Goal: Information Seeking & Learning: Learn about a topic

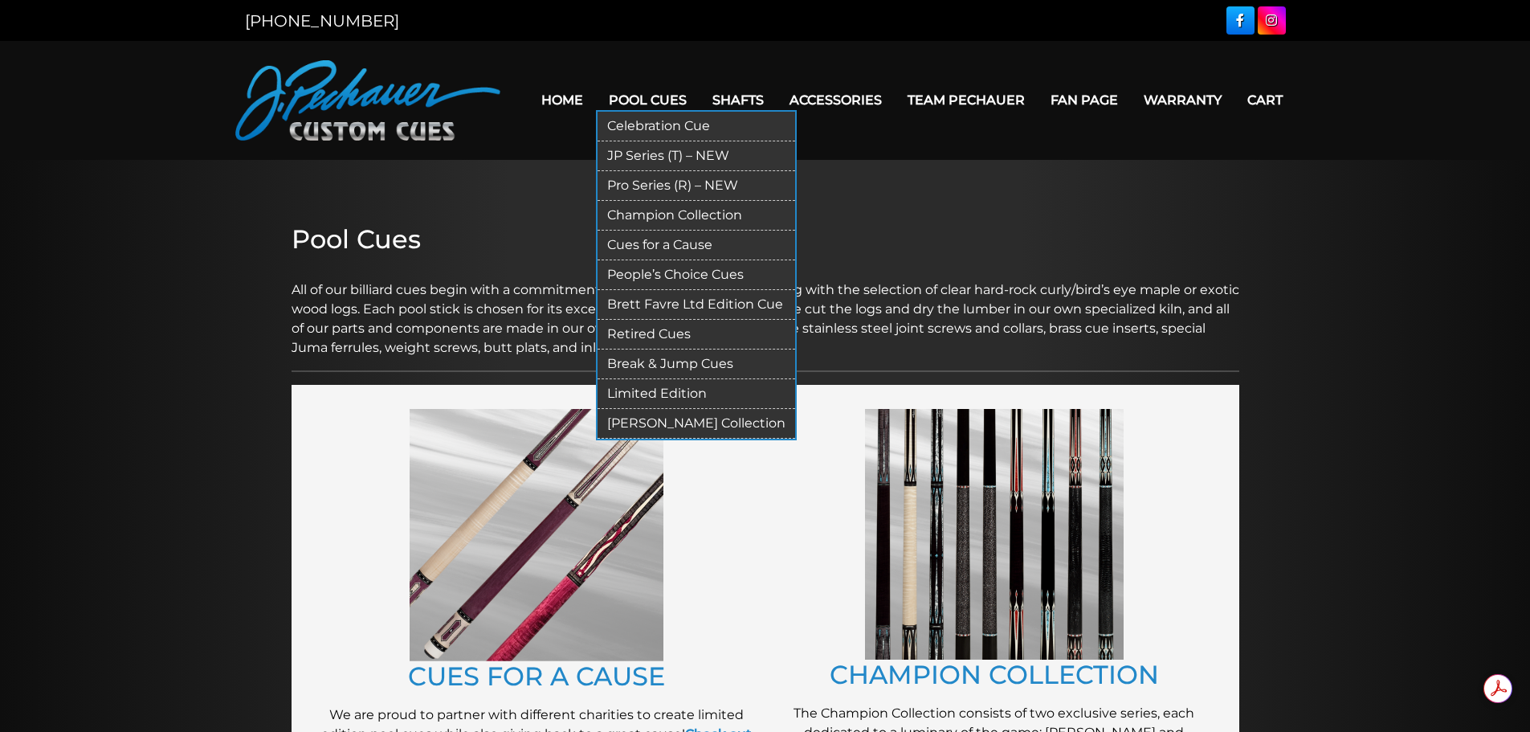
click at [663, 332] on link "Retired Cues" at bounding box center [696, 335] width 198 height 30
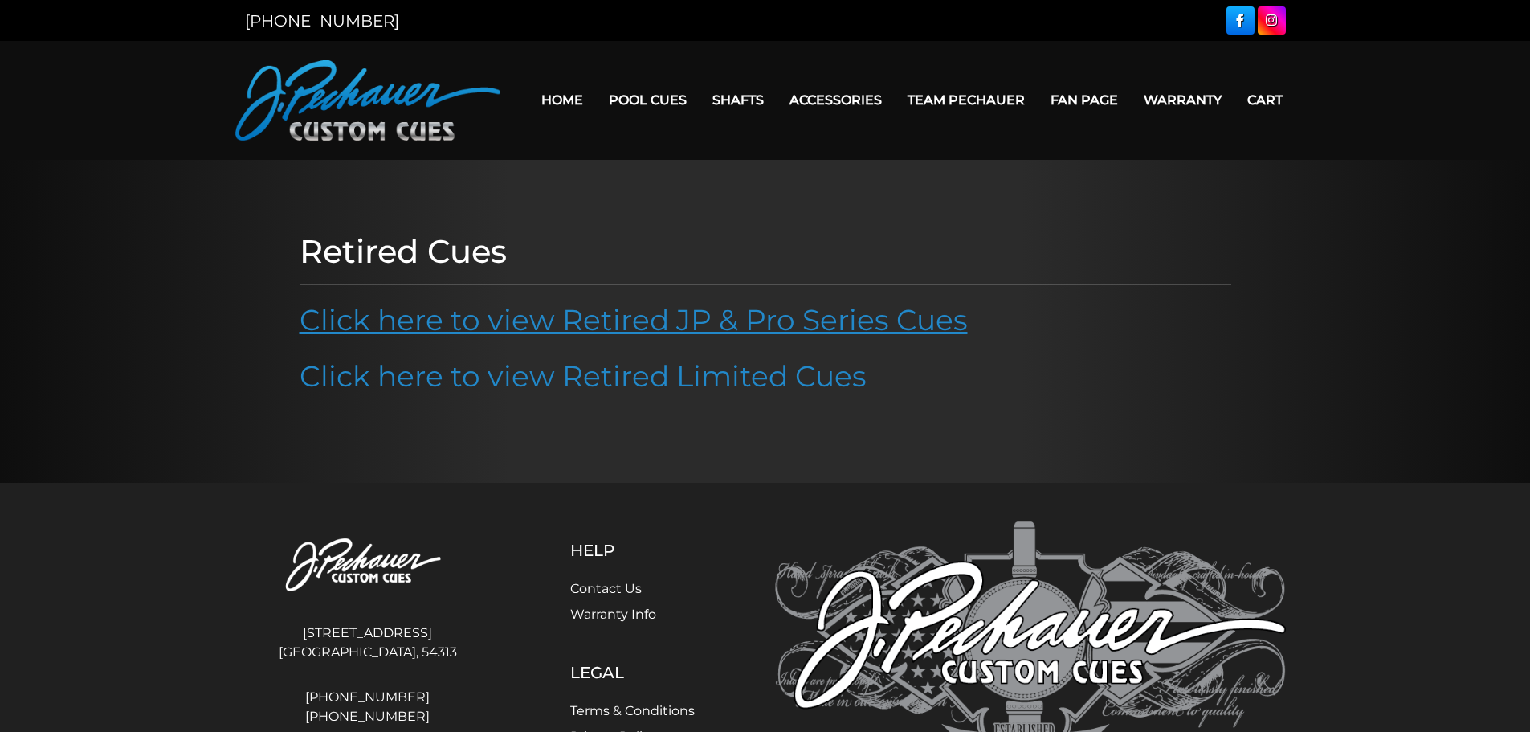
click at [624, 320] on link "Click here to view Retired JP & Pro Series Cues" at bounding box center [634, 319] width 668 height 35
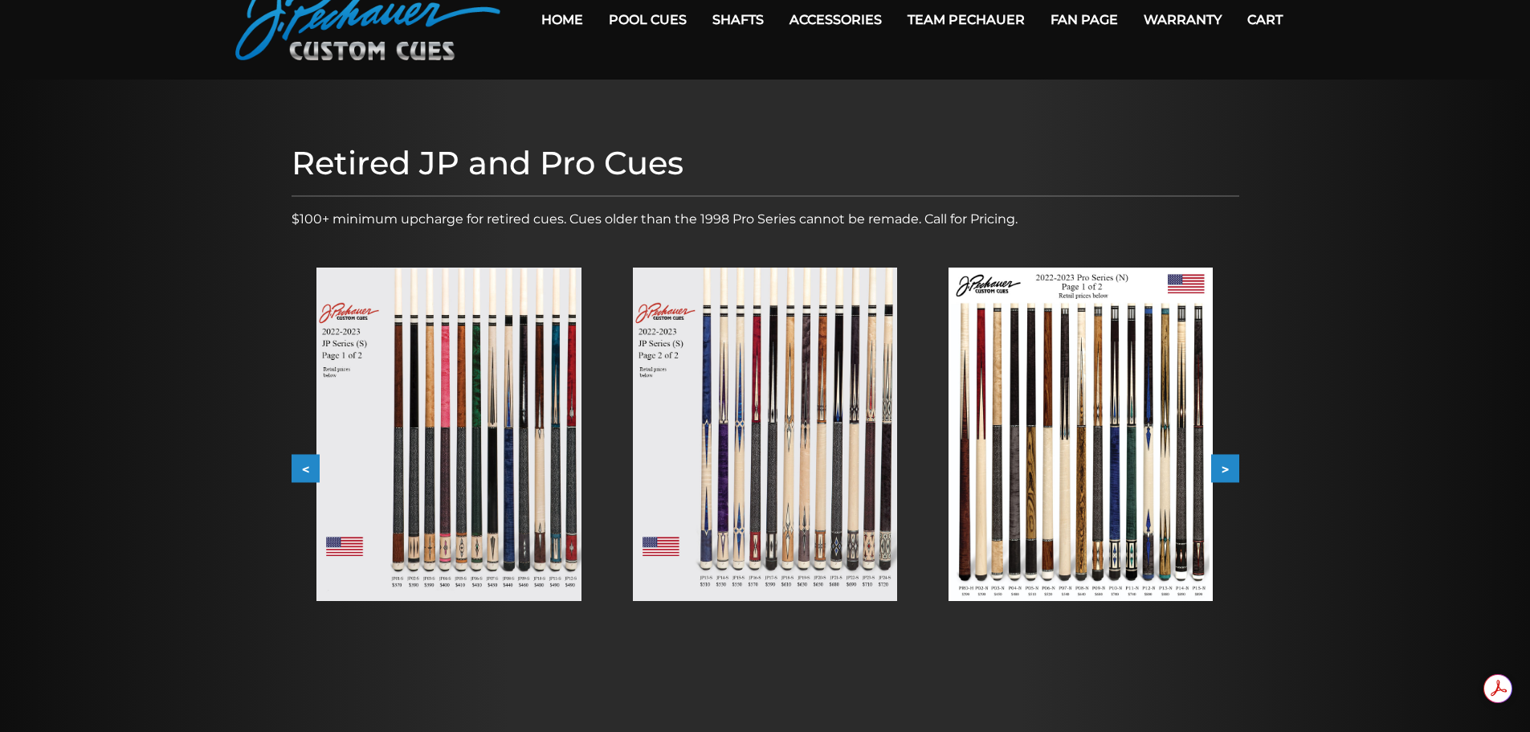
click at [1231, 467] on button ">" at bounding box center [1225, 468] width 28 height 28
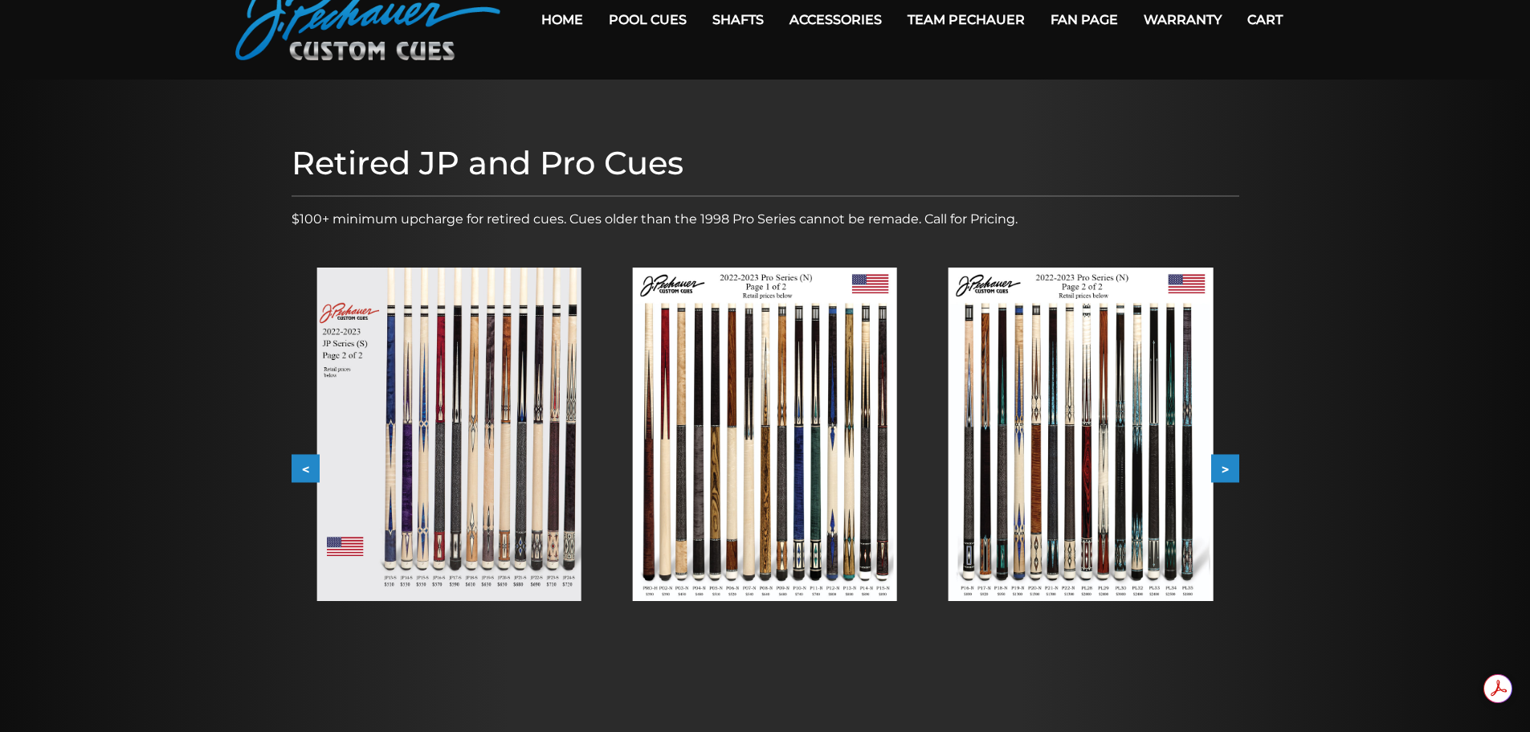
click at [1224, 472] on button ">" at bounding box center [1225, 468] width 28 height 28
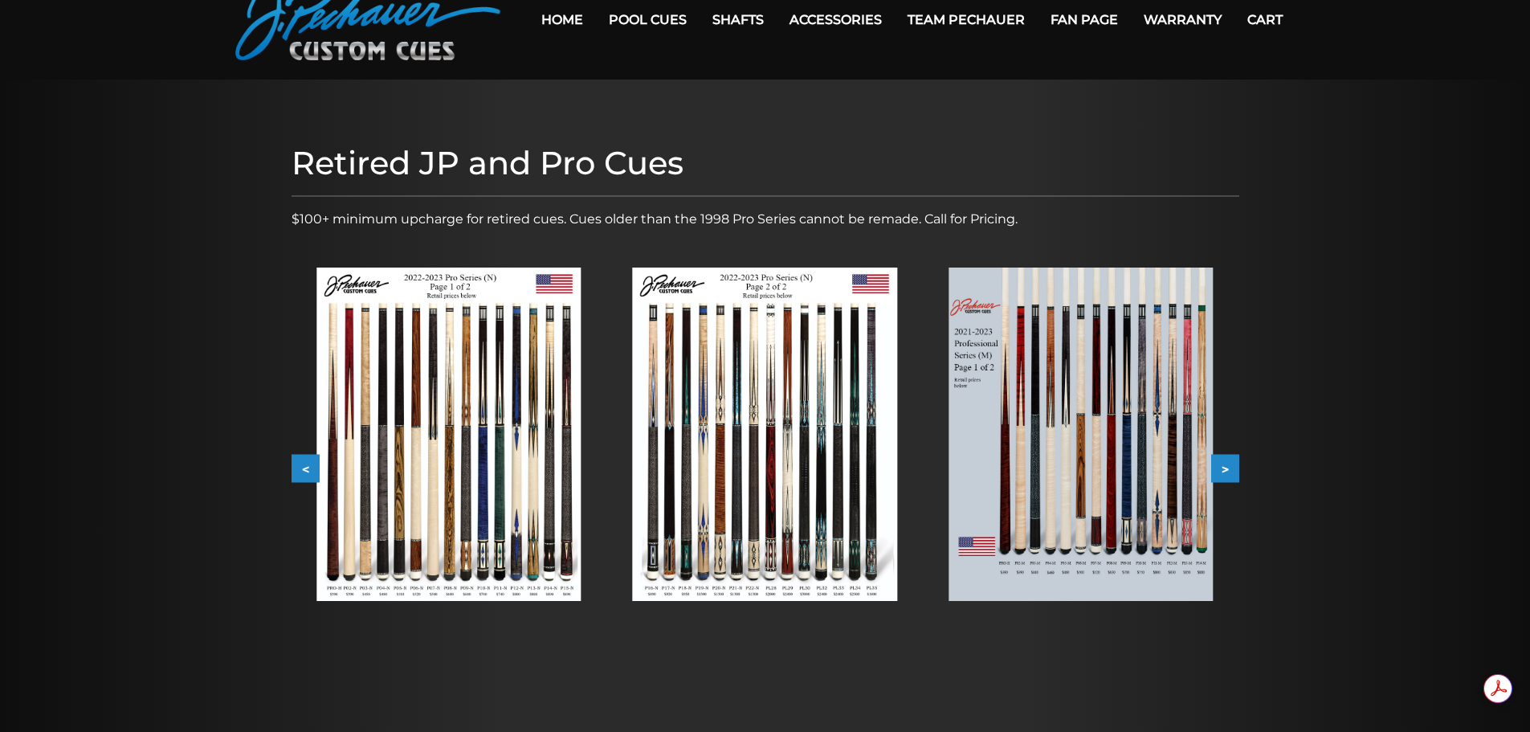
click at [1225, 469] on button ">" at bounding box center [1225, 468] width 28 height 28
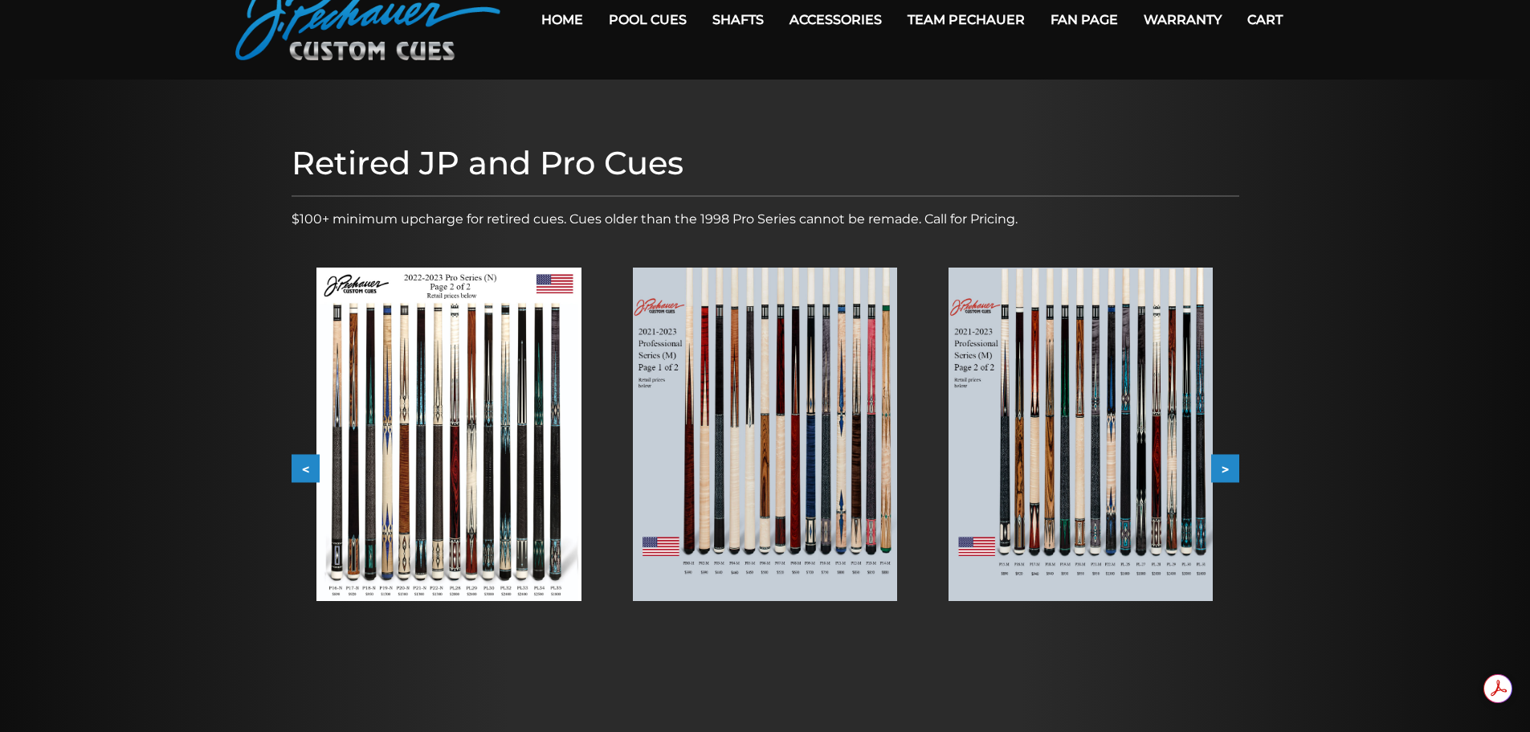
click at [1225, 469] on button ">" at bounding box center [1225, 468] width 28 height 28
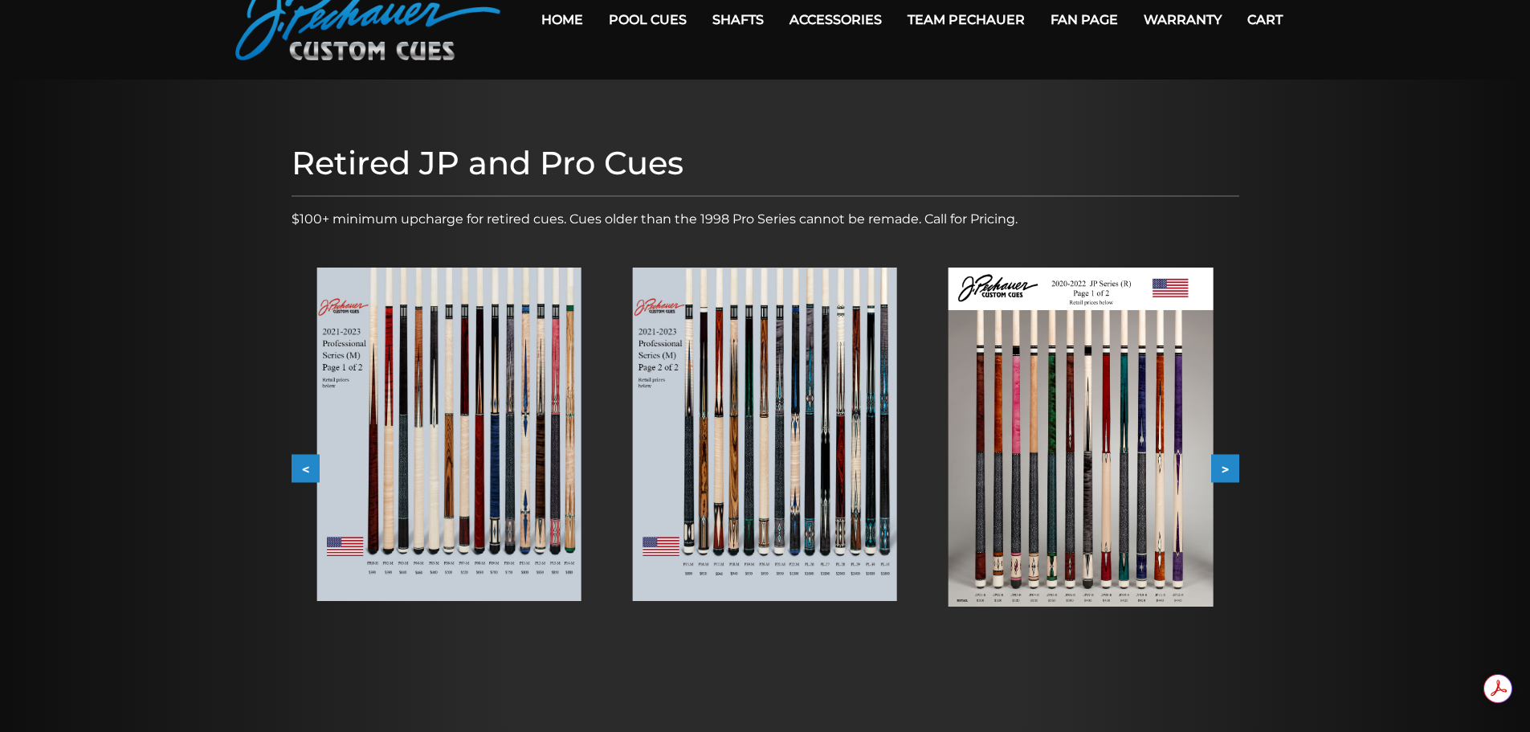
click at [1033, 500] on img at bounding box center [1080, 436] width 264 height 339
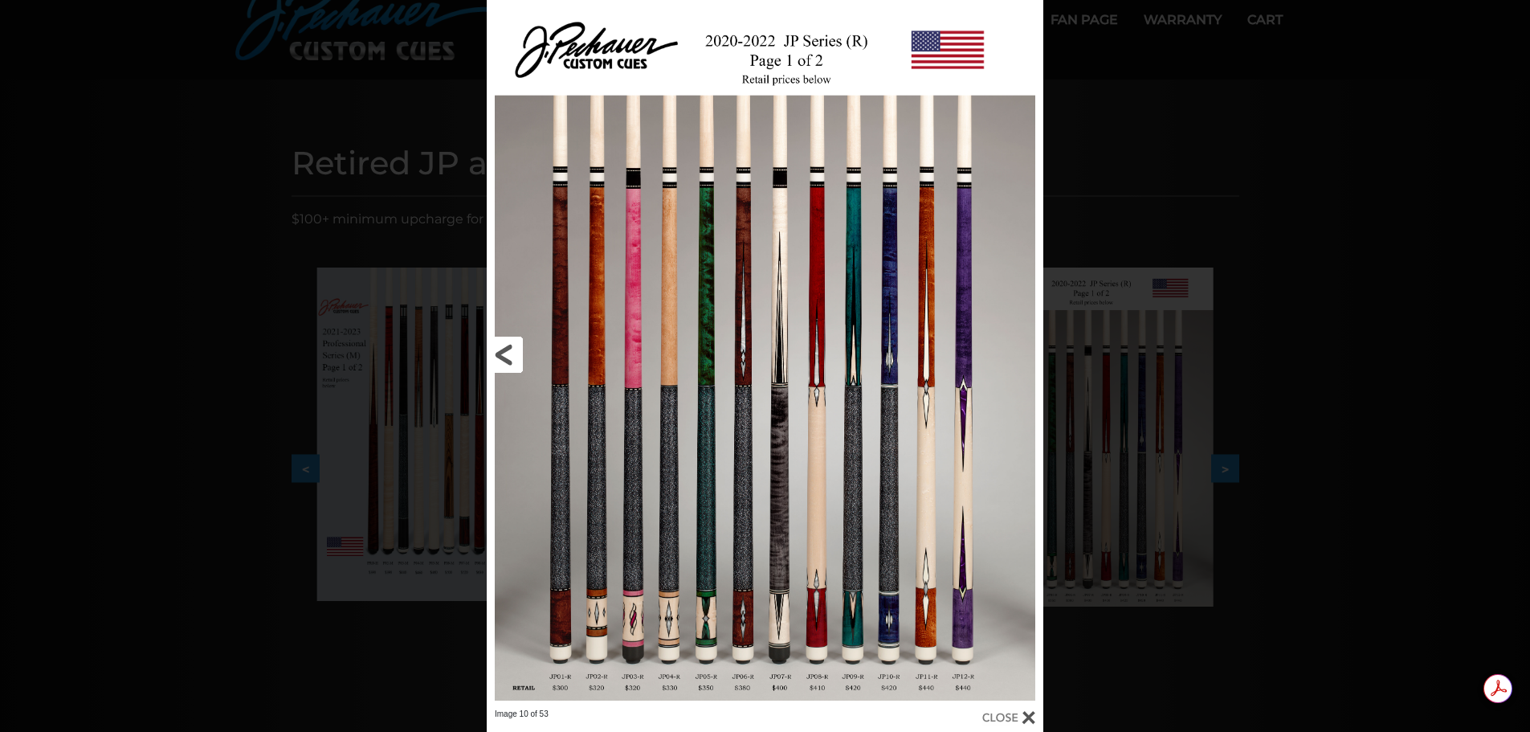
click at [703, 663] on link at bounding box center [612, 354] width 251 height 708
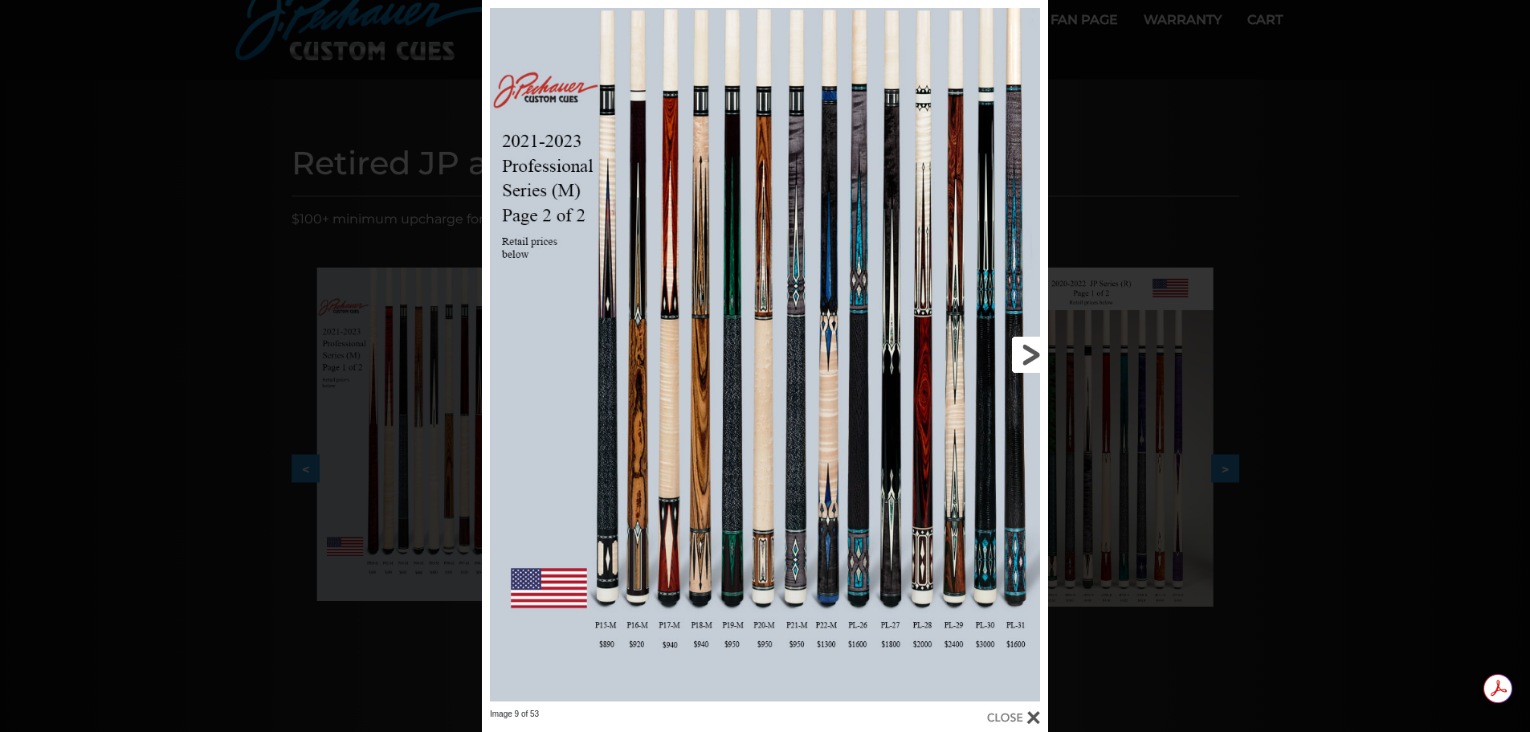
click at [1025, 344] on link at bounding box center [920, 354] width 255 height 708
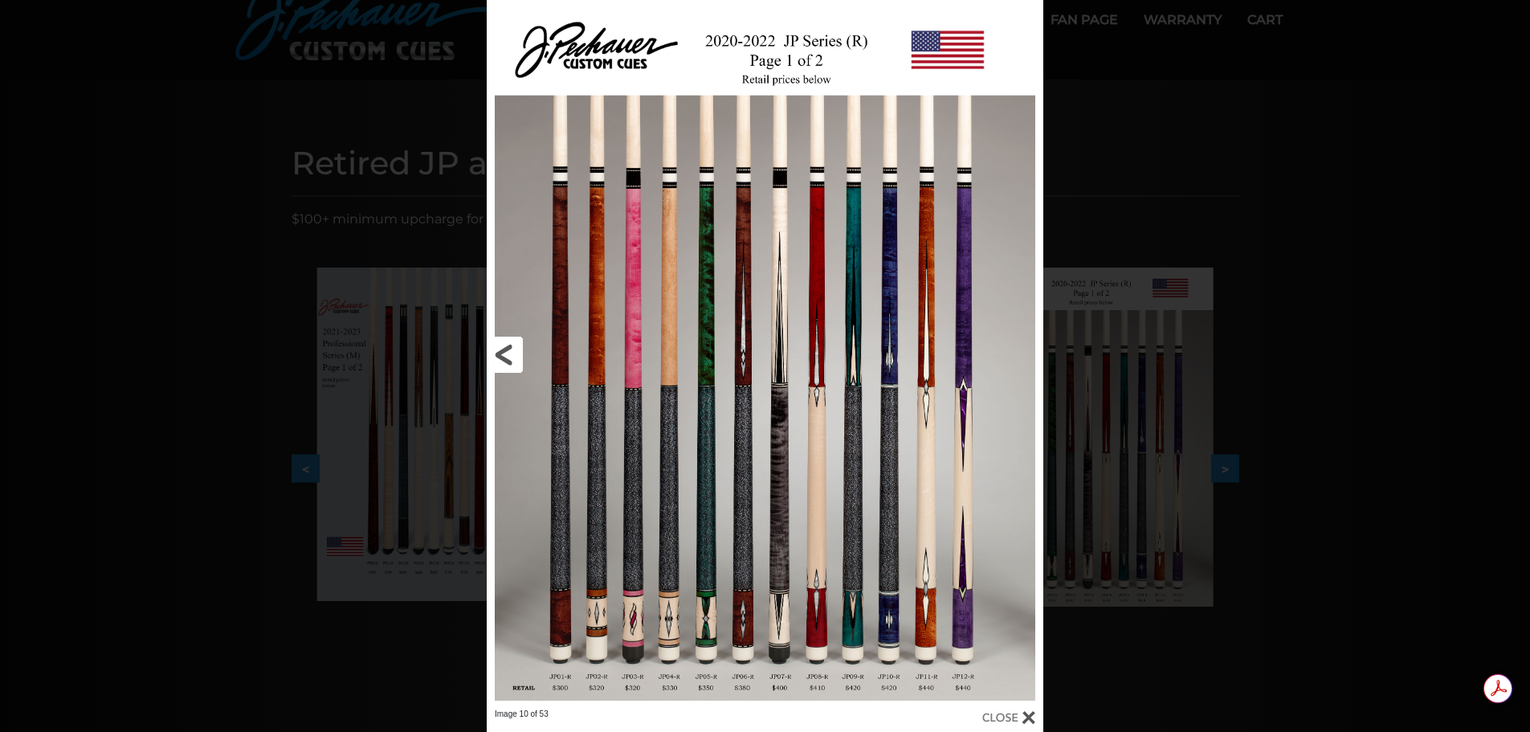
click at [703, 674] on link at bounding box center [612, 354] width 251 height 708
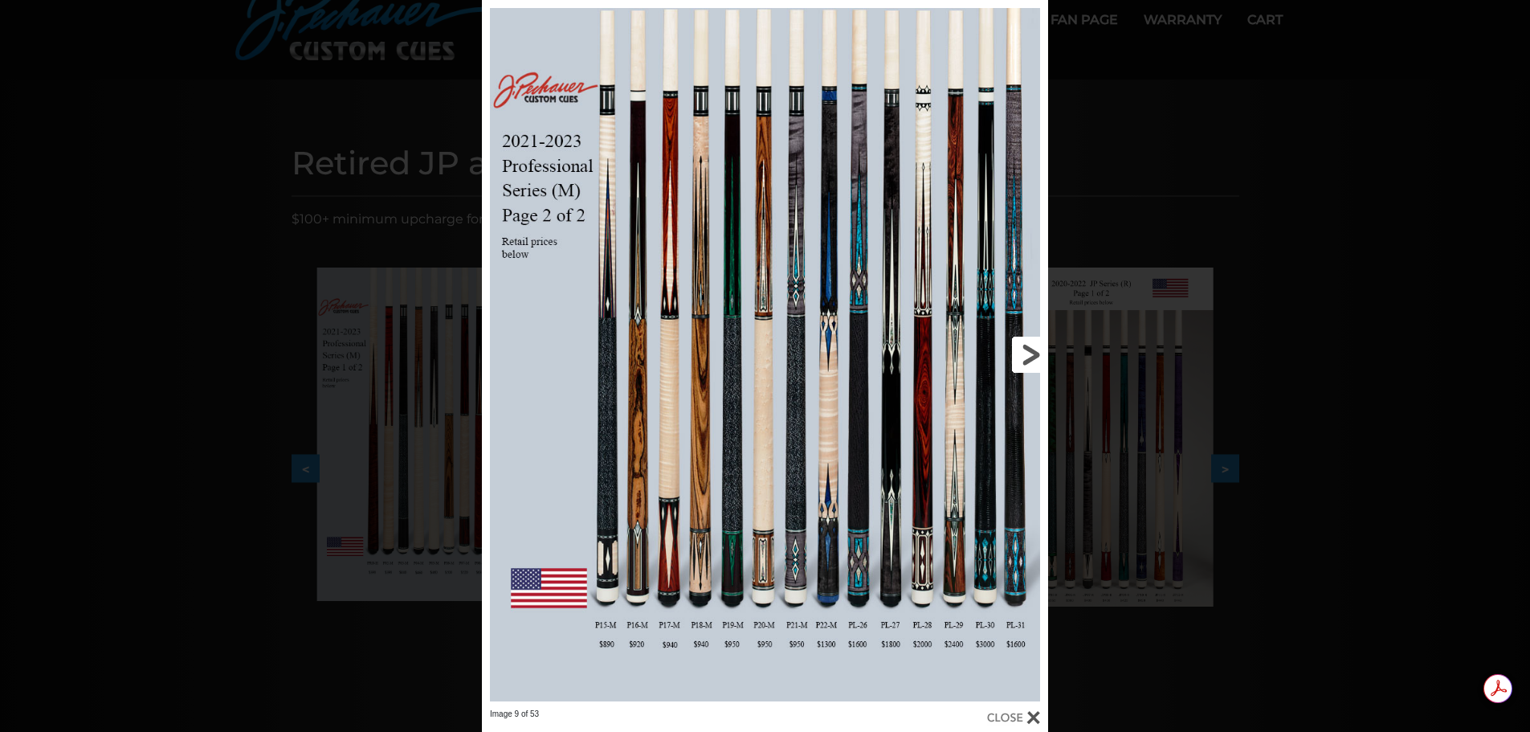
click at [1028, 352] on link at bounding box center [920, 354] width 255 height 708
